Goal: Information Seeking & Learning: Learn about a topic

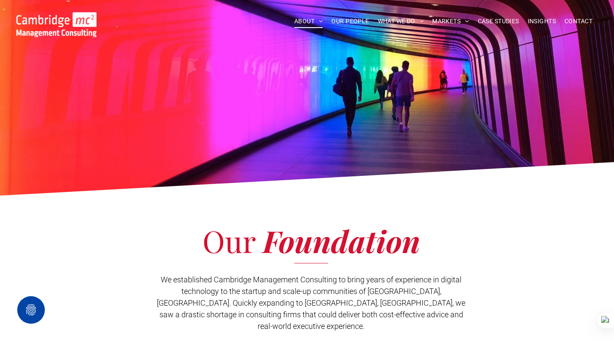
click at [44, 31] on img at bounding box center [56, 24] width 80 height 25
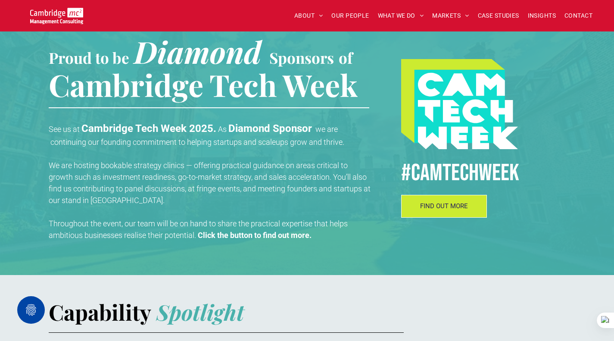
scroll to position [301, 0]
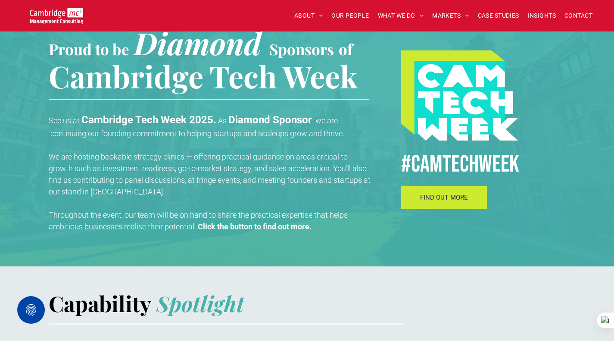
click at [464, 201] on span "FIND OUT MORE" at bounding box center [444, 197] width 48 height 8
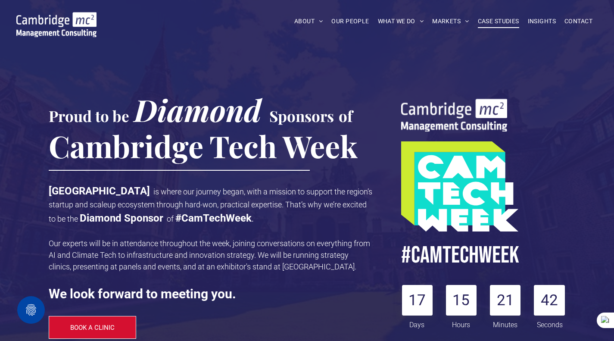
click at [494, 23] on span "CASE STUDIES" at bounding box center [498, 21] width 41 height 13
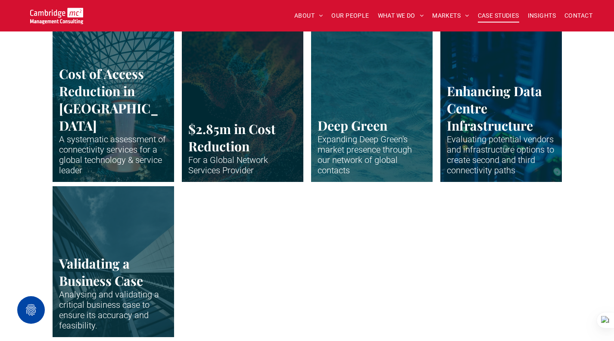
scroll to position [1809, 0]
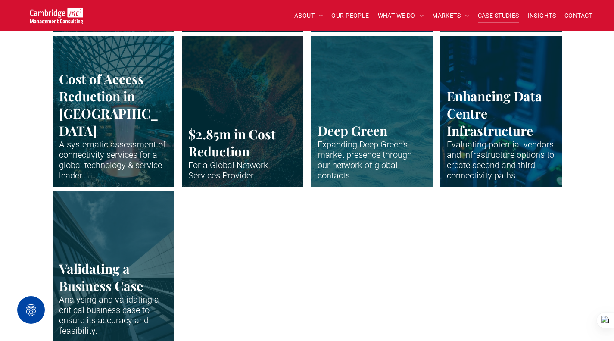
click at [522, 129] on link "Close up of data centre stack" at bounding box center [500, 111] width 129 height 160
click at [108, 261] on link "Vertical shot up the side of modern business building" at bounding box center [113, 266] width 129 height 160
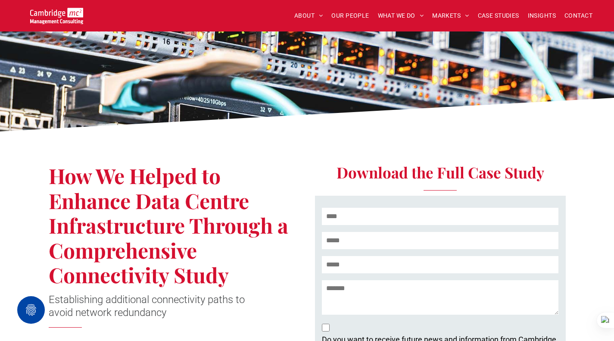
scroll to position [43, 0]
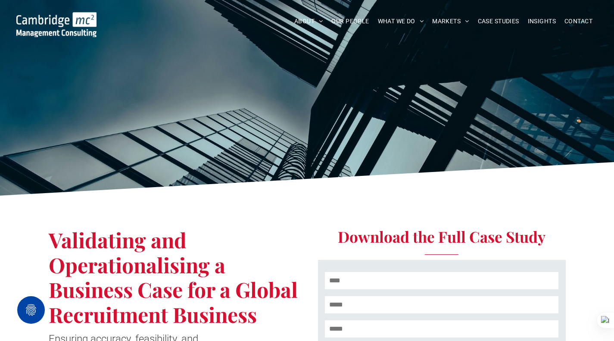
click at [267, 184] on icon at bounding box center [307, 181] width 614 height 39
click at [540, 20] on span "INSIGHTS" at bounding box center [542, 21] width 28 height 13
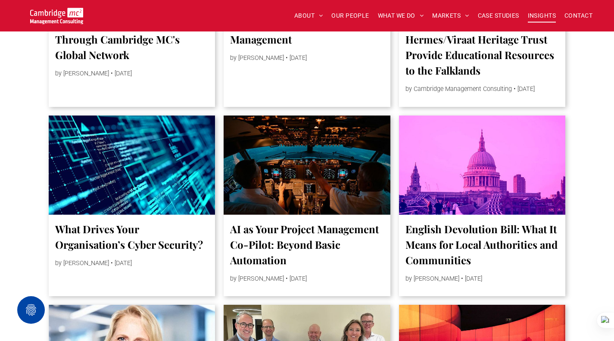
scroll to position [646, 0]
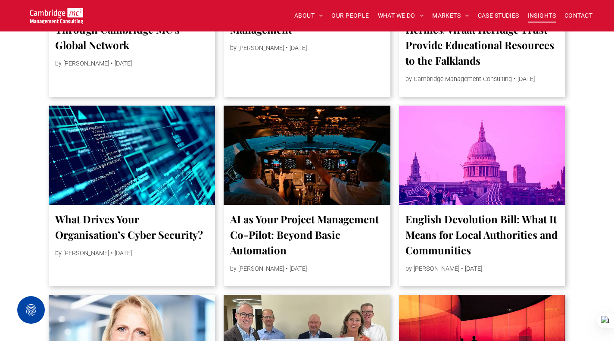
click at [112, 165] on div at bounding box center [131, 154] width 177 height 105
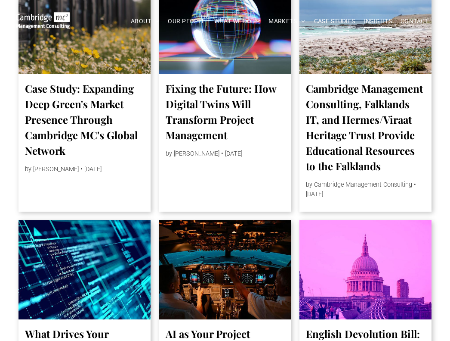
scroll to position [517, 0]
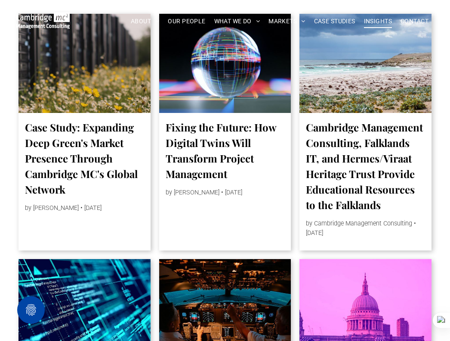
click at [243, 92] on div at bounding box center [225, 63] width 140 height 105
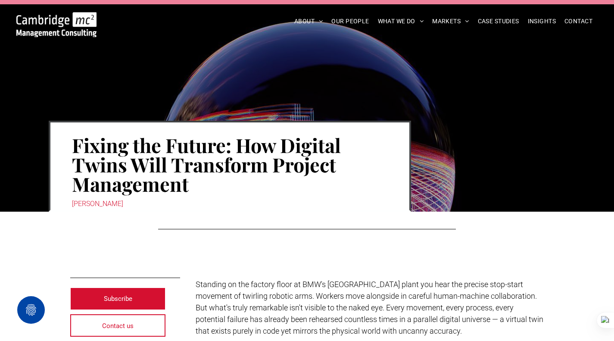
click at [90, 26] on img at bounding box center [56, 24] width 80 height 25
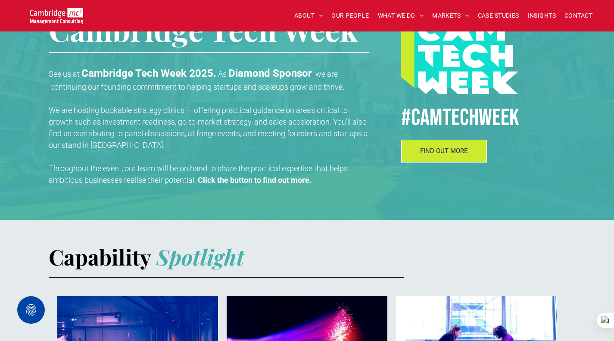
scroll to position [345, 0]
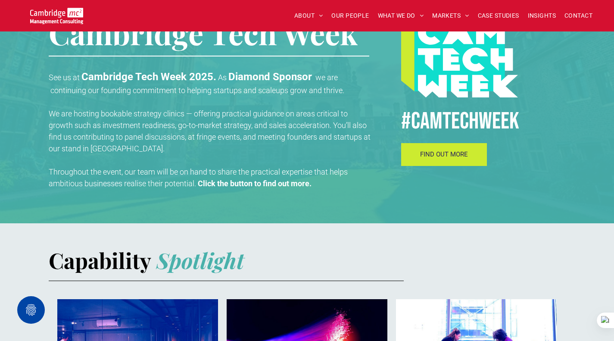
click at [438, 157] on span "FIND OUT MORE" at bounding box center [444, 154] width 48 height 8
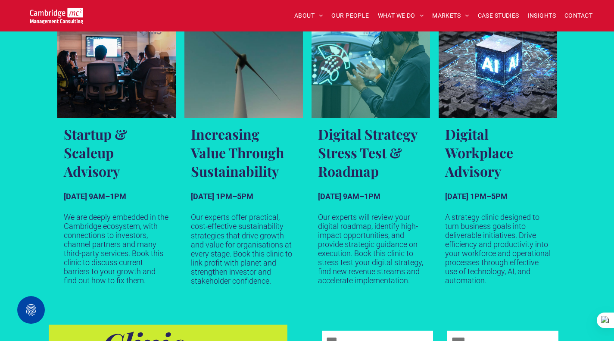
scroll to position [577, 0]
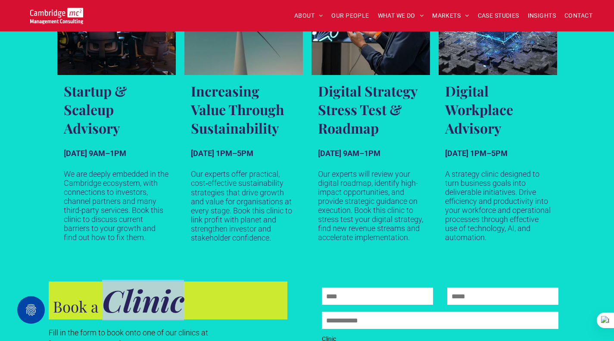
drag, startPoint x: 103, startPoint y: 297, endPoint x: 180, endPoint y: 303, distance: 77.3
click at [180, 303] on strong "Clinic" at bounding box center [143, 299] width 82 height 40
click at [187, 300] on h2 "Book a Clinic" at bounding box center [168, 301] width 230 height 27
drag, startPoint x: 54, startPoint y: 304, endPoint x: 183, endPoint y: 307, distance: 128.4
click at [183, 307] on h2 "Book a Clinic" at bounding box center [168, 301] width 230 height 27
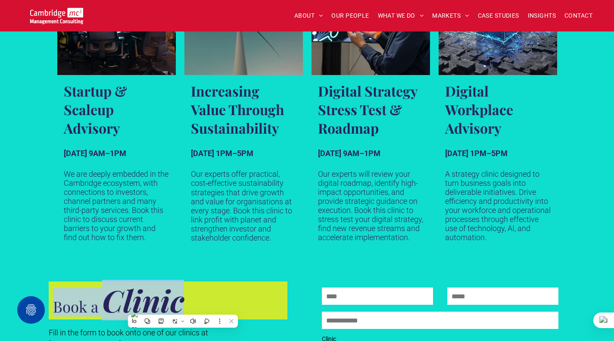
click at [127, 298] on strong "Clinic" at bounding box center [143, 299] width 82 height 40
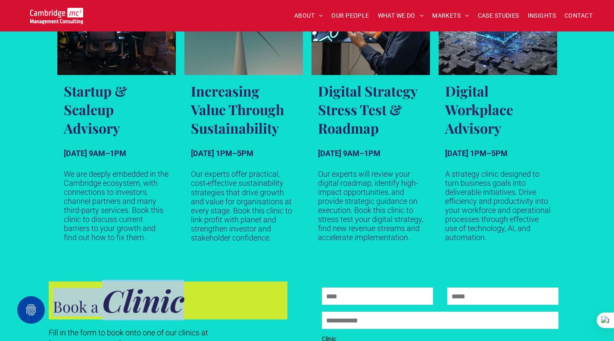
drag, startPoint x: 54, startPoint y: 304, endPoint x: 191, endPoint y: 310, distance: 137.0
click at [191, 310] on h2 "Book a Clinic" at bounding box center [168, 301] width 230 height 27
click at [164, 298] on strong "Clinic" at bounding box center [143, 299] width 82 height 40
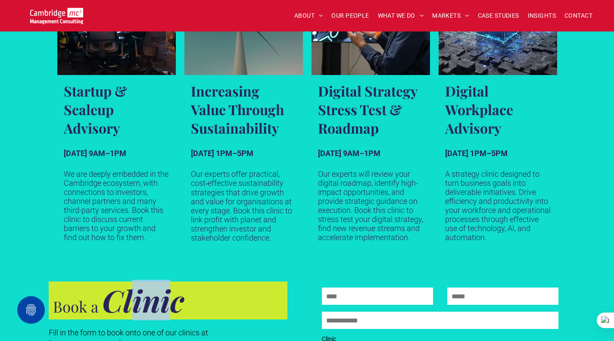
drag, startPoint x: 130, startPoint y: 302, endPoint x: 168, endPoint y: 305, distance: 38.0
click at [168, 305] on strong "Clinic" at bounding box center [143, 299] width 82 height 40
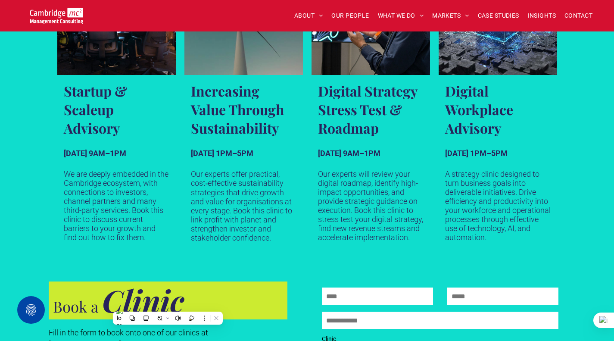
click at [185, 305] on h2 "Book a Clinic" at bounding box center [168, 301] width 230 height 27
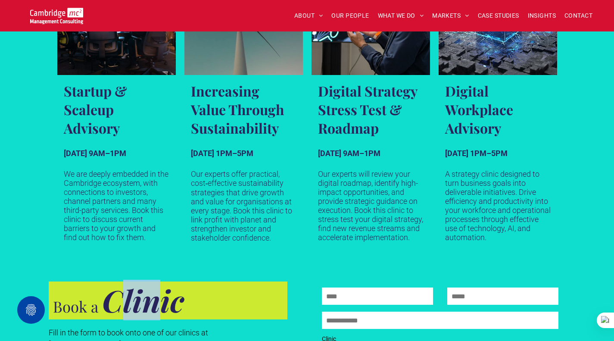
drag, startPoint x: 125, startPoint y: 302, endPoint x: 161, endPoint y: 304, distance: 35.8
click at [161, 304] on strong "Clinic" at bounding box center [143, 299] width 82 height 40
click at [141, 301] on strong "Clinic" at bounding box center [143, 299] width 82 height 40
drag, startPoint x: 137, startPoint y: 301, endPoint x: 159, endPoint y: 303, distance: 22.9
click at [159, 303] on strong "Clinic" at bounding box center [143, 299] width 82 height 40
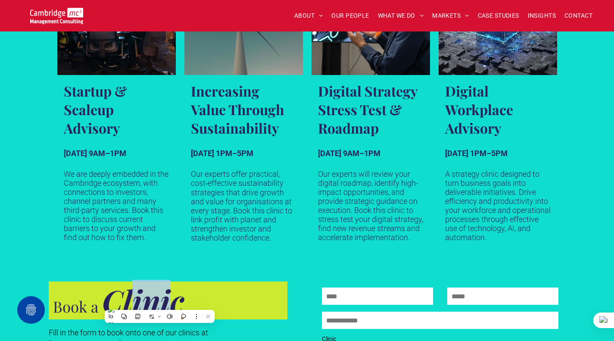
drag, startPoint x: 133, startPoint y: 304, endPoint x: 168, endPoint y: 302, distance: 34.9
click at [168, 302] on strong "Clinic" at bounding box center [143, 299] width 82 height 40
click at [190, 297] on h2 "Book a Clinic" at bounding box center [168, 301] width 230 height 27
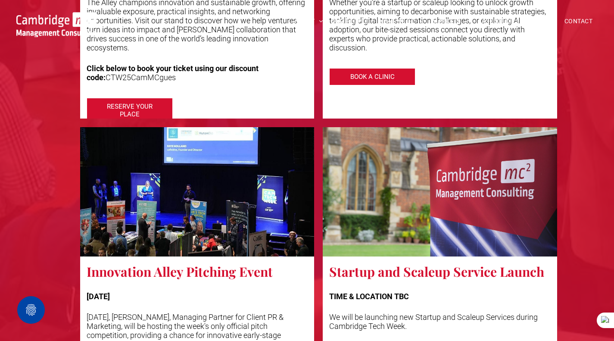
scroll to position [1783, 0]
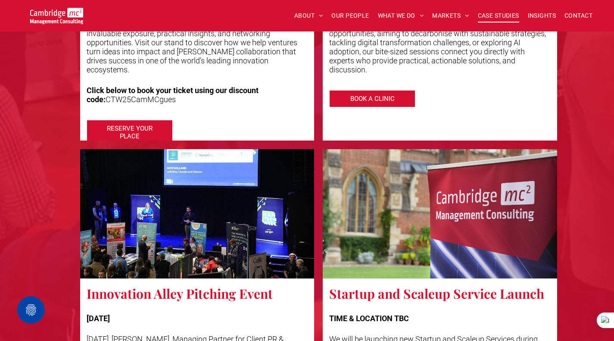
click at [494, 16] on span "CASE STUDIES" at bounding box center [498, 15] width 41 height 13
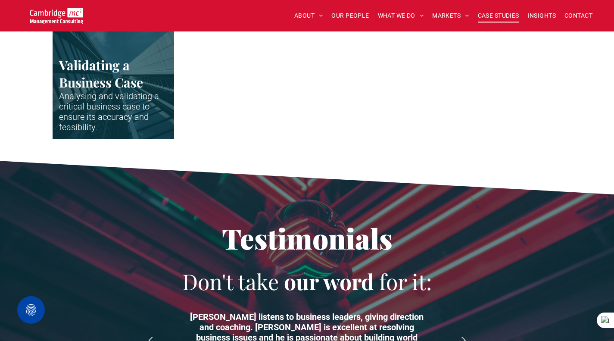
scroll to position [1809, 0]
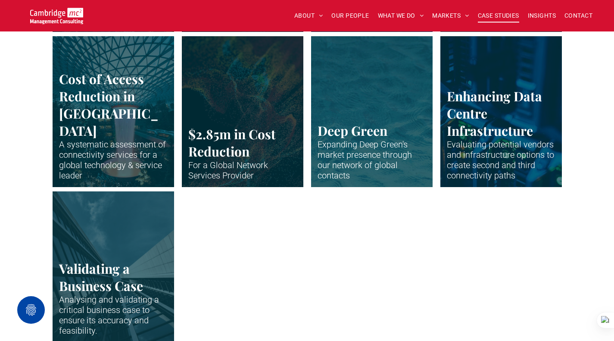
click at [500, 75] on link "Close up of data centre stack" at bounding box center [500, 111] width 129 height 160
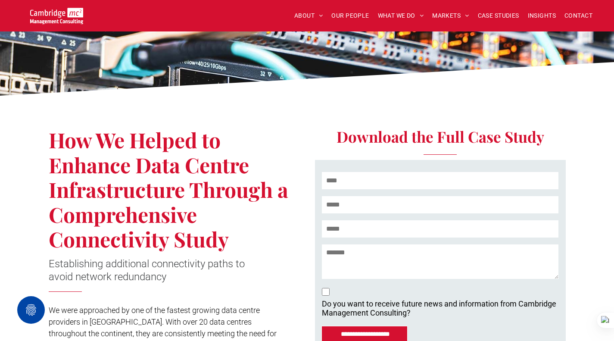
scroll to position [129, 0]
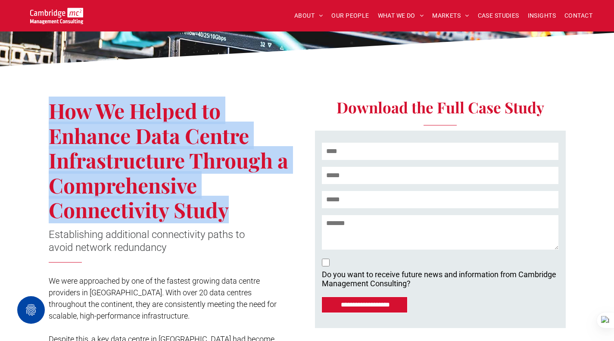
drag, startPoint x: 53, startPoint y: 106, endPoint x: 240, endPoint y: 214, distance: 216.3
click at [238, 214] on h1 "How We Helped to Enhance Data Centre Infrastructure Through a Comprehensive Con…" at bounding box center [175, 160] width 252 height 124
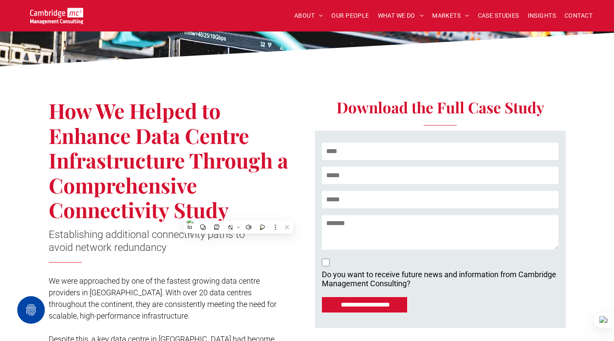
click at [137, 228] on span "Establishing additional connectivity paths to avoid network redundancy" at bounding box center [147, 240] width 196 height 25
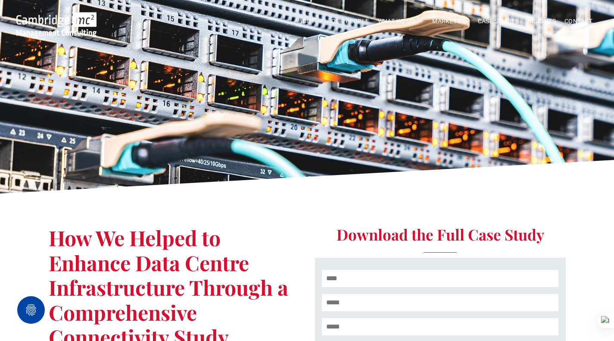
scroll to position [0, 0]
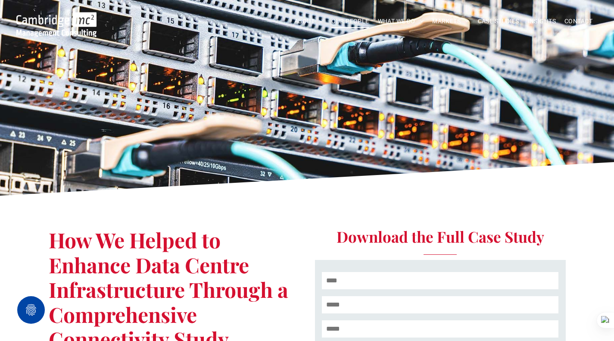
click at [351, 20] on span "OUR PEOPLE" at bounding box center [349, 21] width 37 height 13
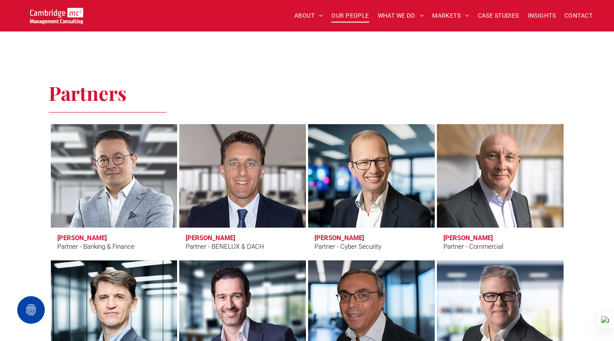
scroll to position [1766, 0]
